Goal: Use online tool/utility: Utilize a website feature to perform a specific function

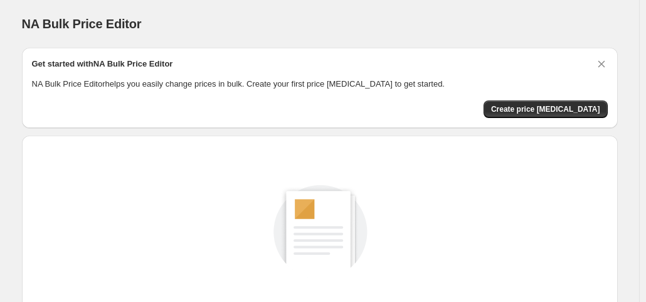
scroll to position [168, 0]
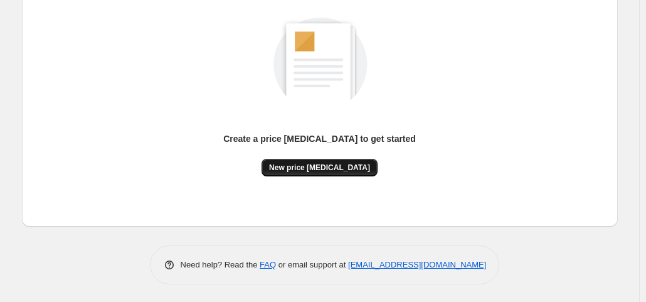
click at [339, 171] on span "New price [MEDICAL_DATA]" at bounding box center [319, 167] width 101 height 10
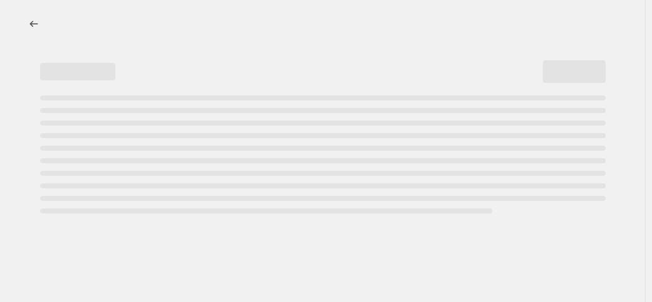
select select "percentage"
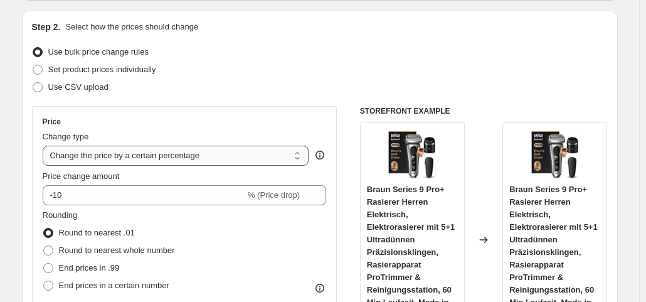
scroll to position [125, 0]
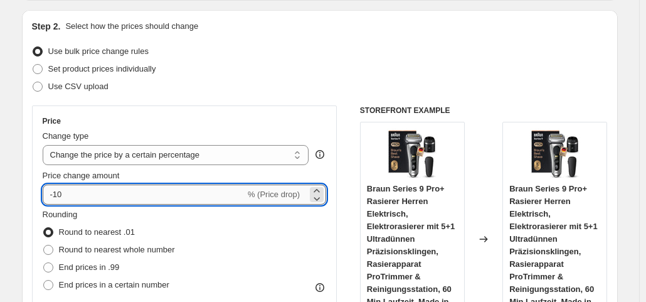
click at [119, 186] on input "-10" at bounding box center [144, 194] width 203 height 20
type input "-1"
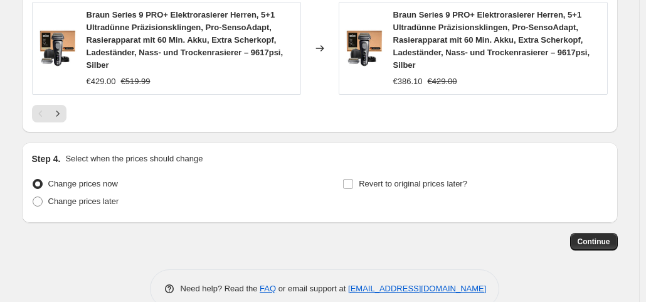
scroll to position [1145, 0]
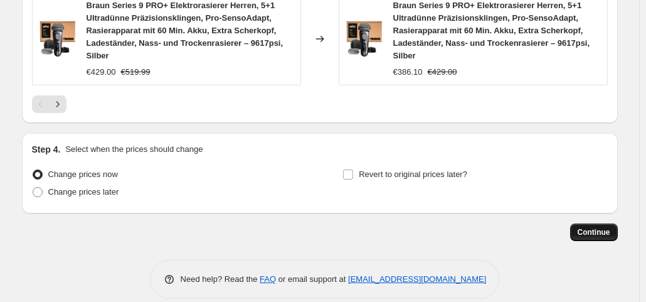
type input "-35"
click at [599, 227] on span "Continue" at bounding box center [594, 232] width 33 height 10
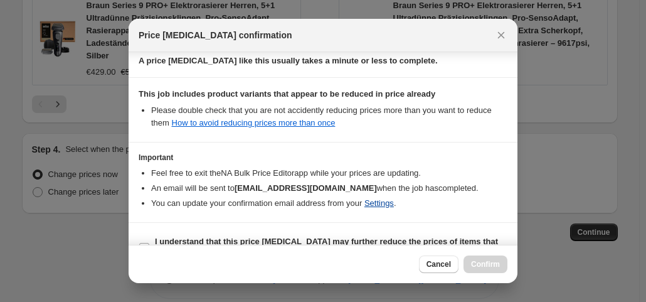
scroll to position [224, 0]
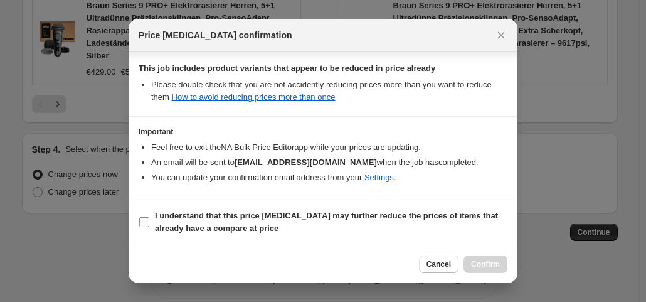
click at [150, 218] on label "I understand that this price [MEDICAL_DATA] may further reduce the prices of it…" at bounding box center [323, 222] width 369 height 30
click at [149, 218] on input "I understand that this price [MEDICAL_DATA] may further reduce the prices of it…" at bounding box center [144, 222] width 10 height 10
checkbox input "true"
click at [493, 259] on button "Confirm" at bounding box center [486, 264] width 44 height 18
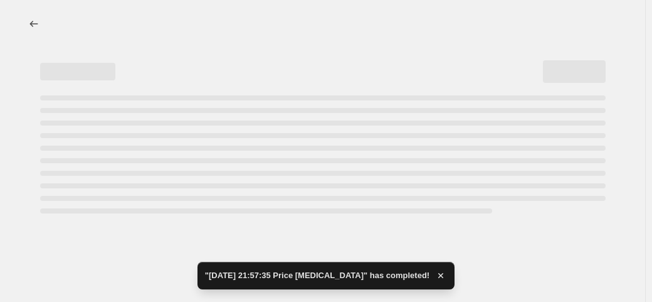
select select "percentage"
